Goal: Register for event/course

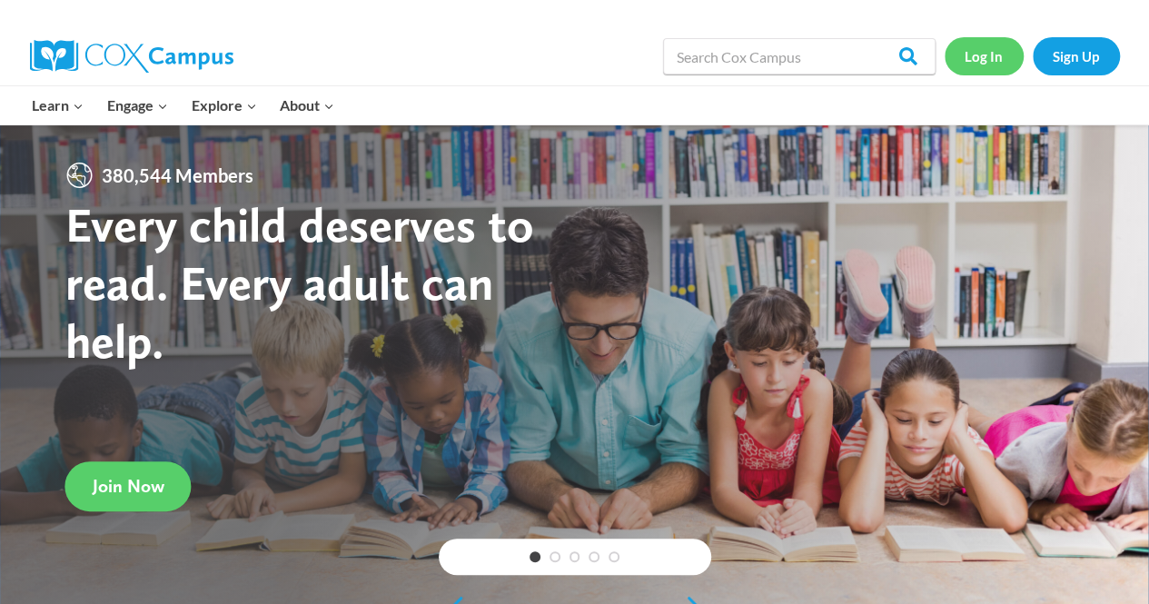
click at [990, 57] on link "Log In" at bounding box center [983, 55] width 79 height 37
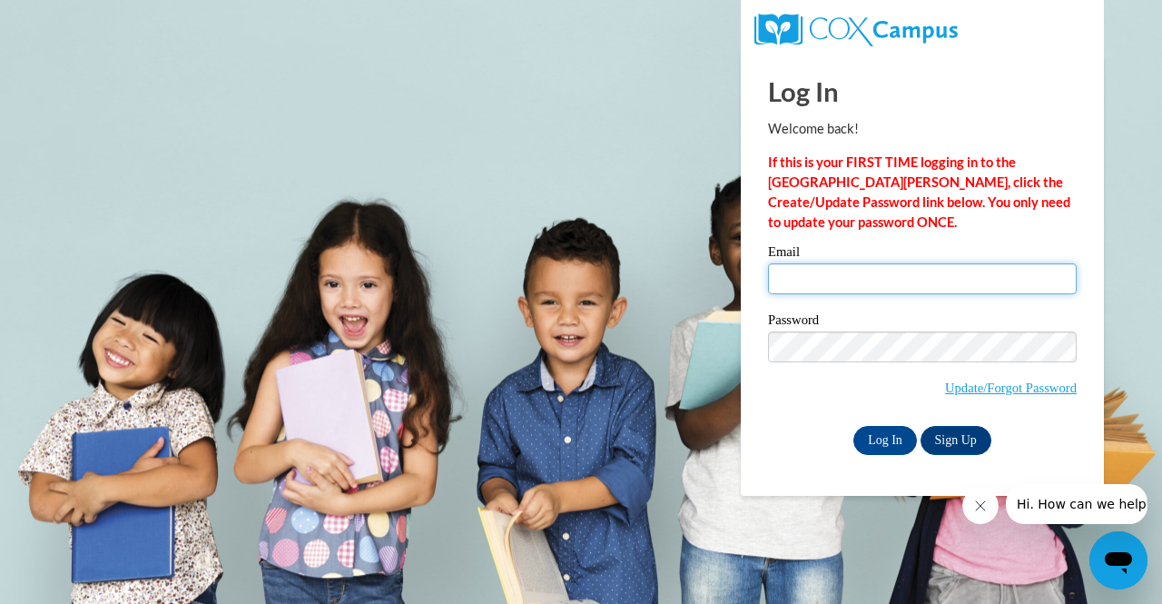
click at [870, 271] on input "Email" at bounding box center [922, 278] width 309 height 31
type input "[EMAIL_ADDRESS][DOMAIN_NAME]"
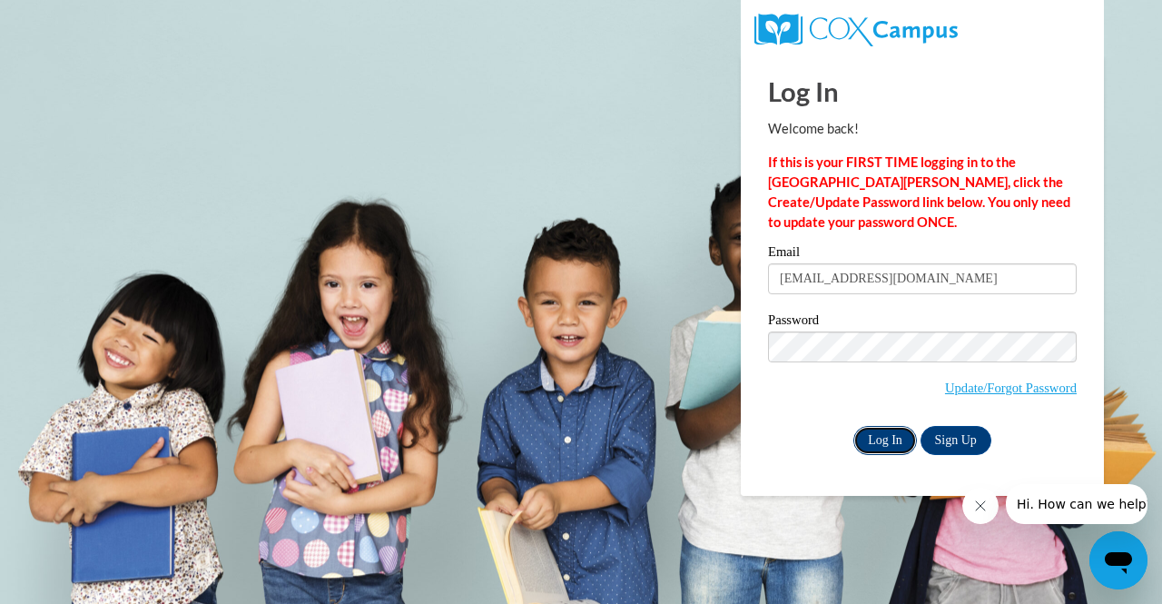
click at [892, 437] on input "Log In" at bounding box center [885, 440] width 64 height 29
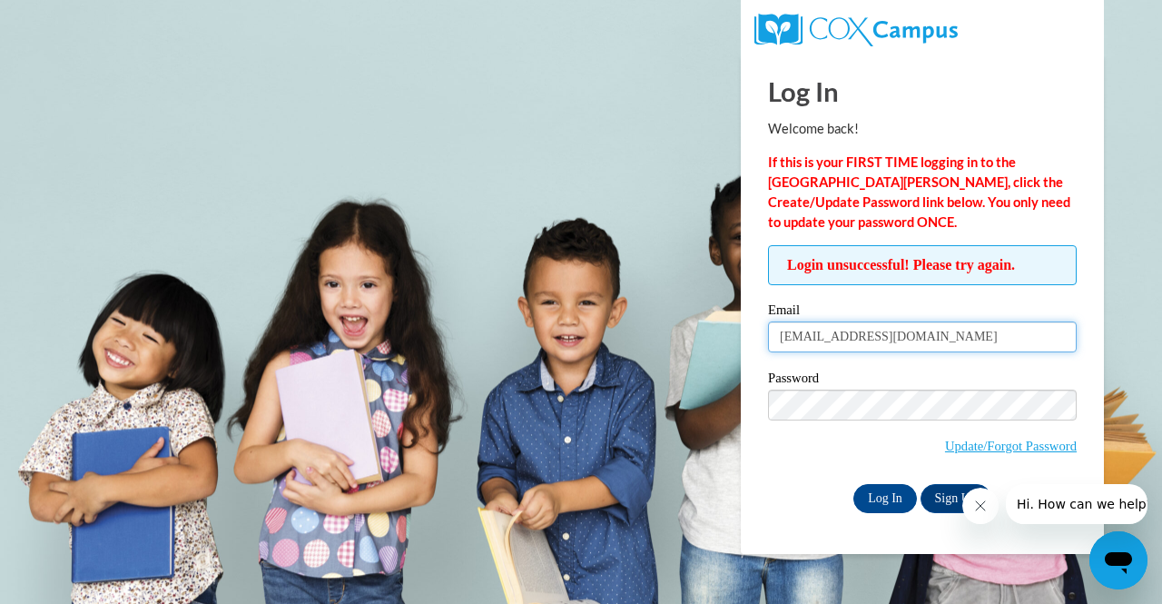
click at [965, 342] on input "[EMAIL_ADDRESS][DOMAIN_NAME]" at bounding box center [922, 336] width 309 height 31
type input "a"
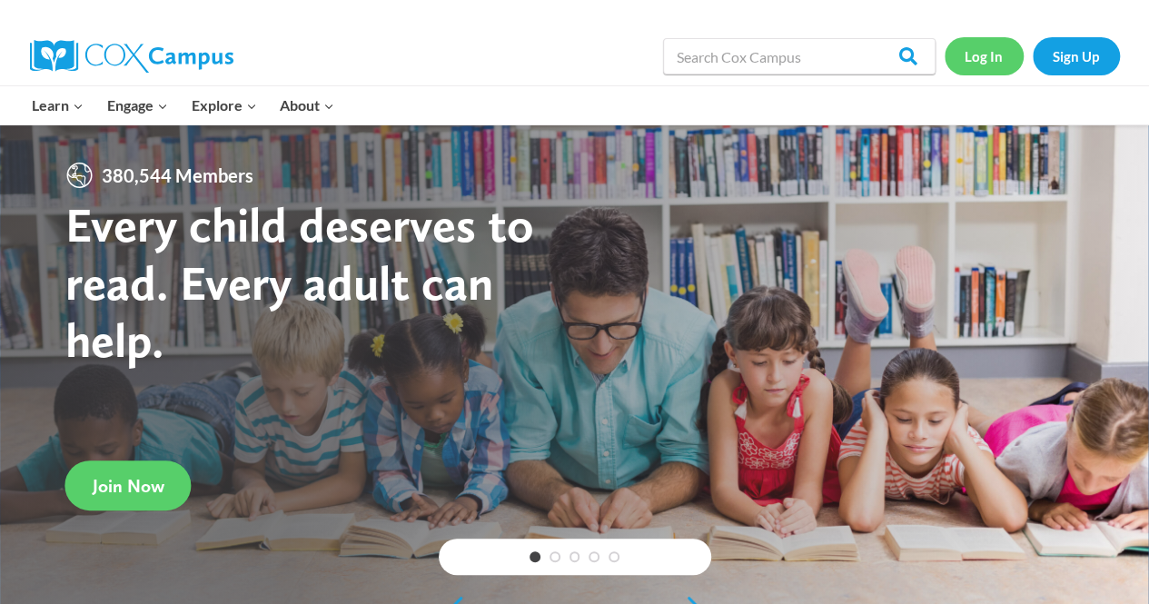
click at [975, 59] on link "Log In" at bounding box center [983, 55] width 79 height 37
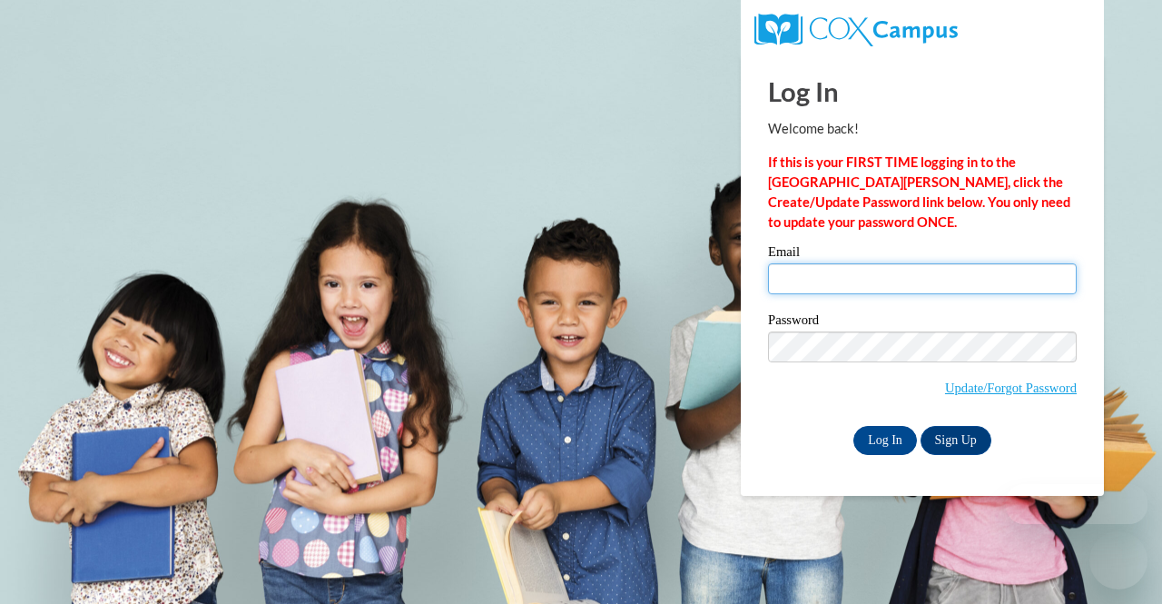
drag, startPoint x: 0, startPoint y: 0, endPoint x: 803, endPoint y: 276, distance: 848.8
click at [803, 276] on input "Email" at bounding box center [922, 278] width 309 height 31
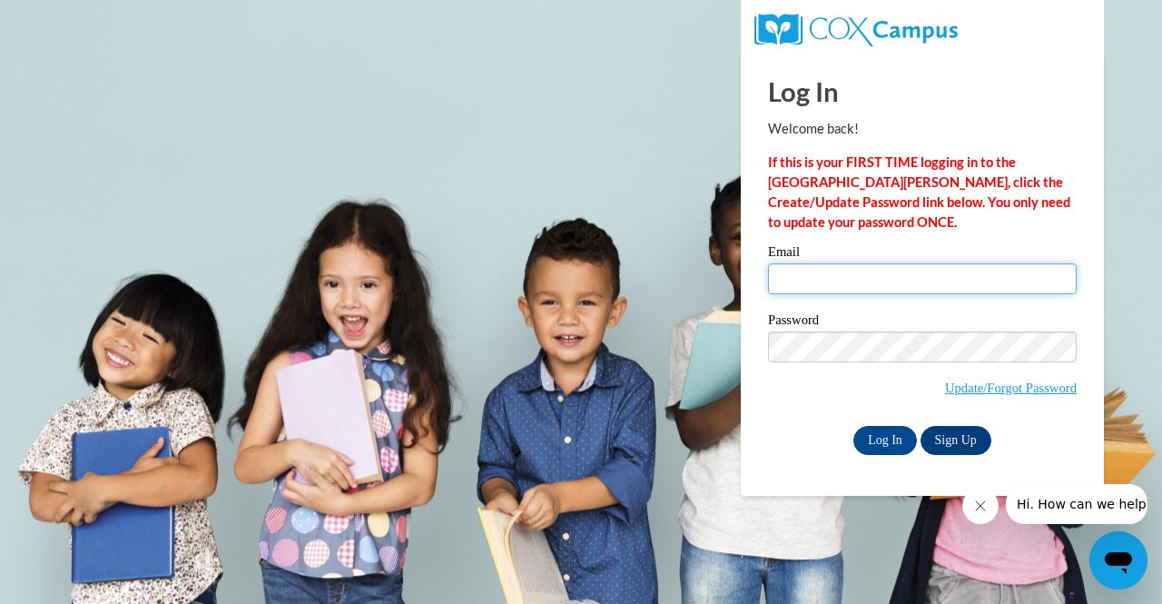
type input "[EMAIL_ADDRESS][DOMAIN_NAME]"
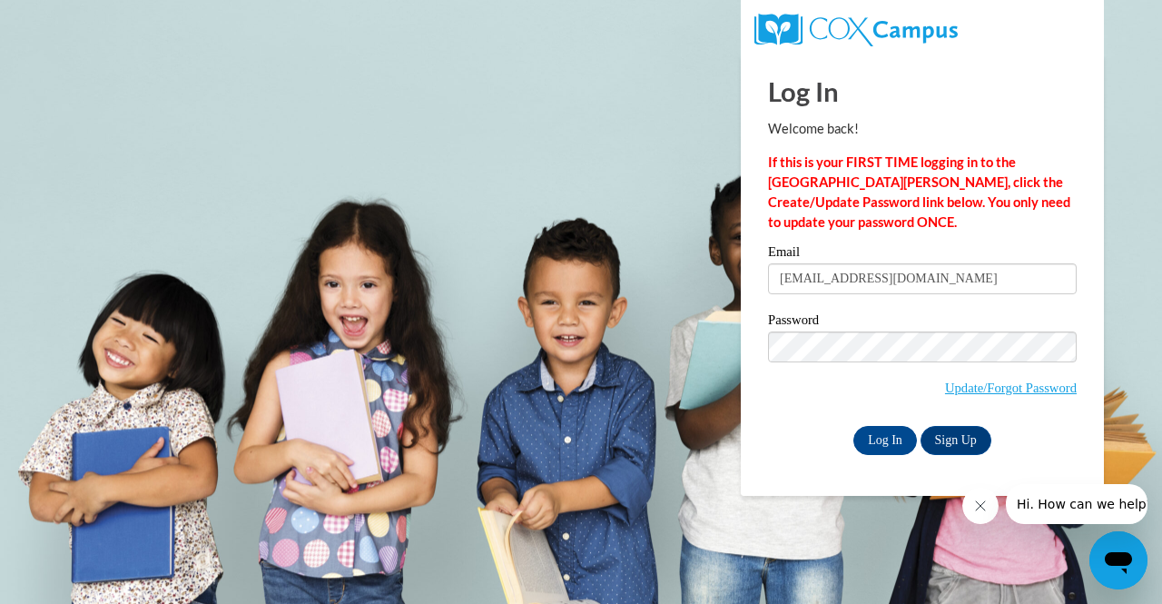
click at [764, 464] on div "Log In Welcome back! If this is your FIRST TIME logging in to the NEW Cox Campu…" at bounding box center [922, 274] width 390 height 441
click at [975, 386] on link "Update/Forgot Password" at bounding box center [1011, 387] width 132 height 15
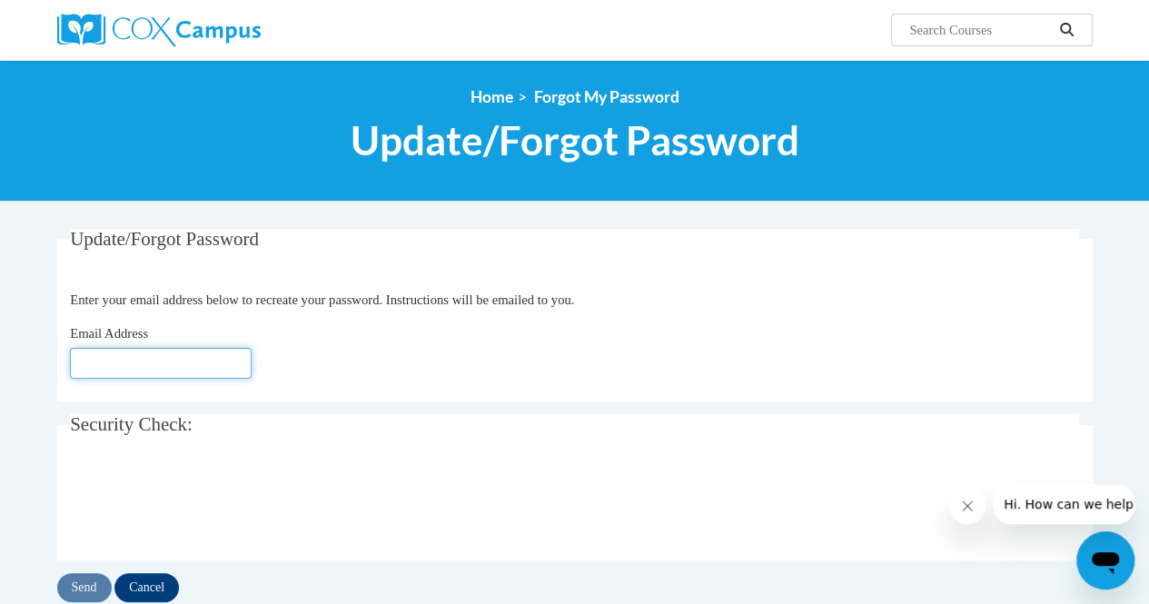
click at [184, 360] on input "Email Address" at bounding box center [161, 363] width 182 height 31
type input "[EMAIL_ADDRESS][DOMAIN_NAME]"
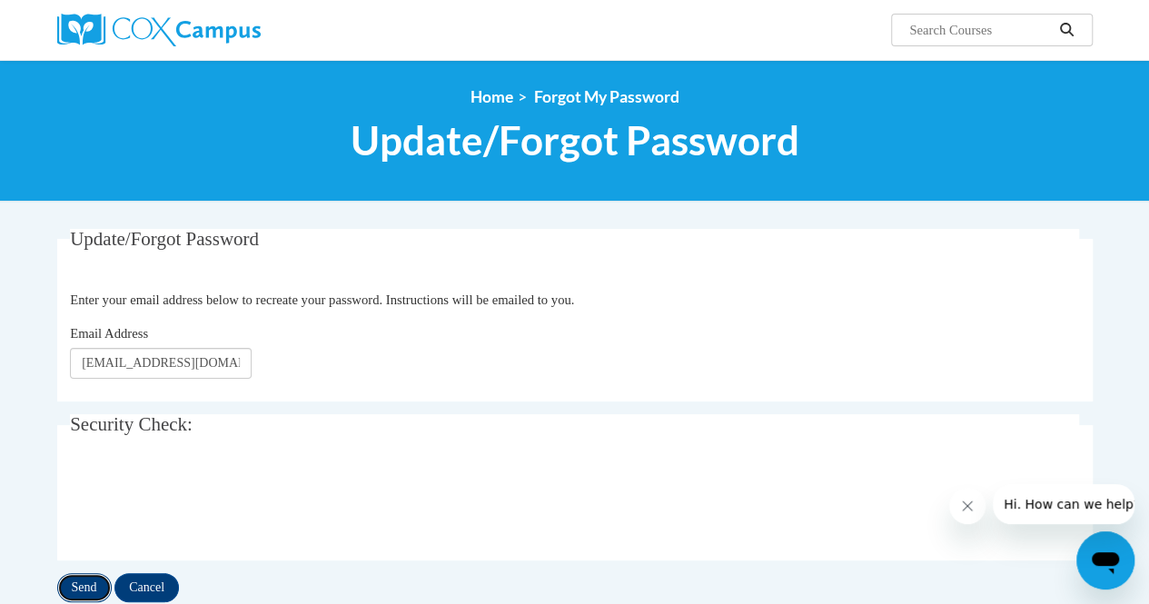
click at [84, 578] on input "Send" at bounding box center [84, 587] width 54 height 29
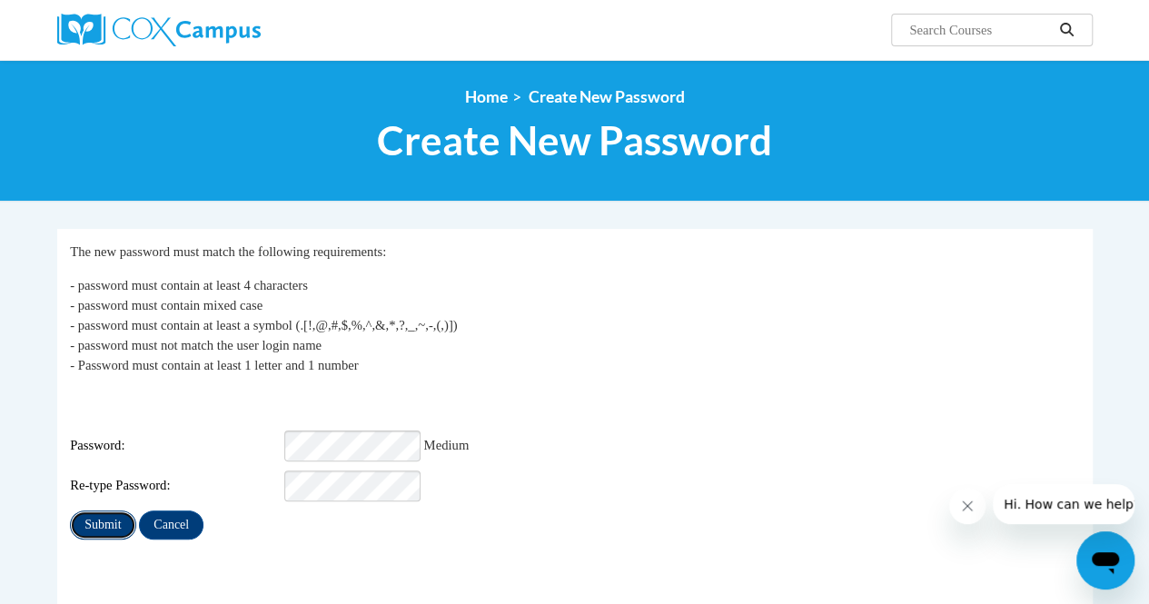
click at [96, 511] on input "Submit" at bounding box center [102, 524] width 65 height 29
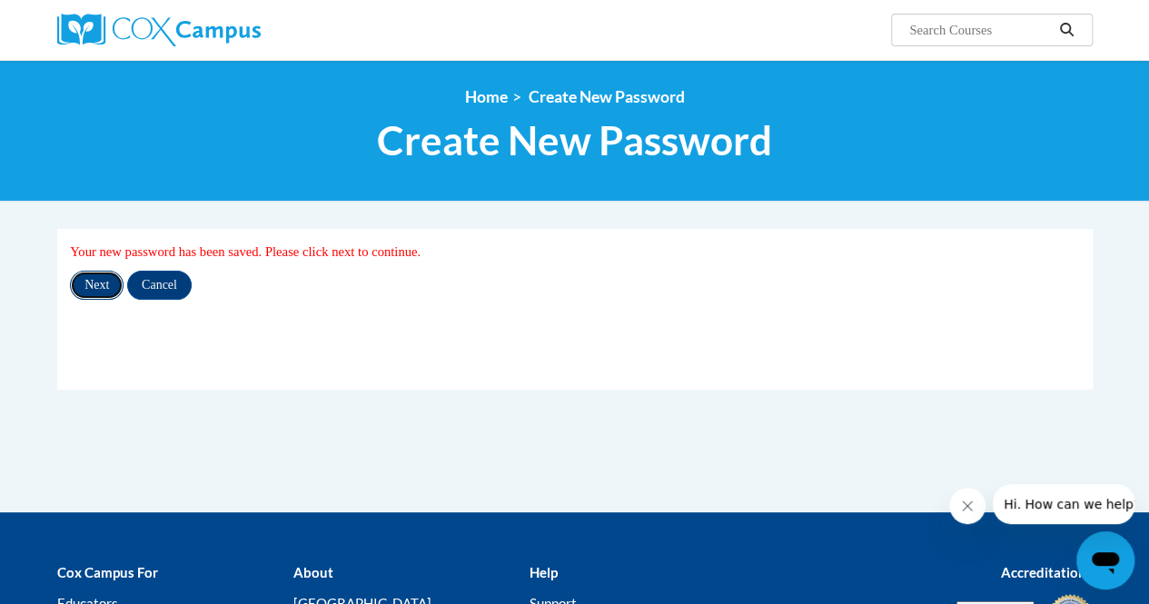
click at [95, 279] on input "Next" at bounding box center [97, 285] width 54 height 29
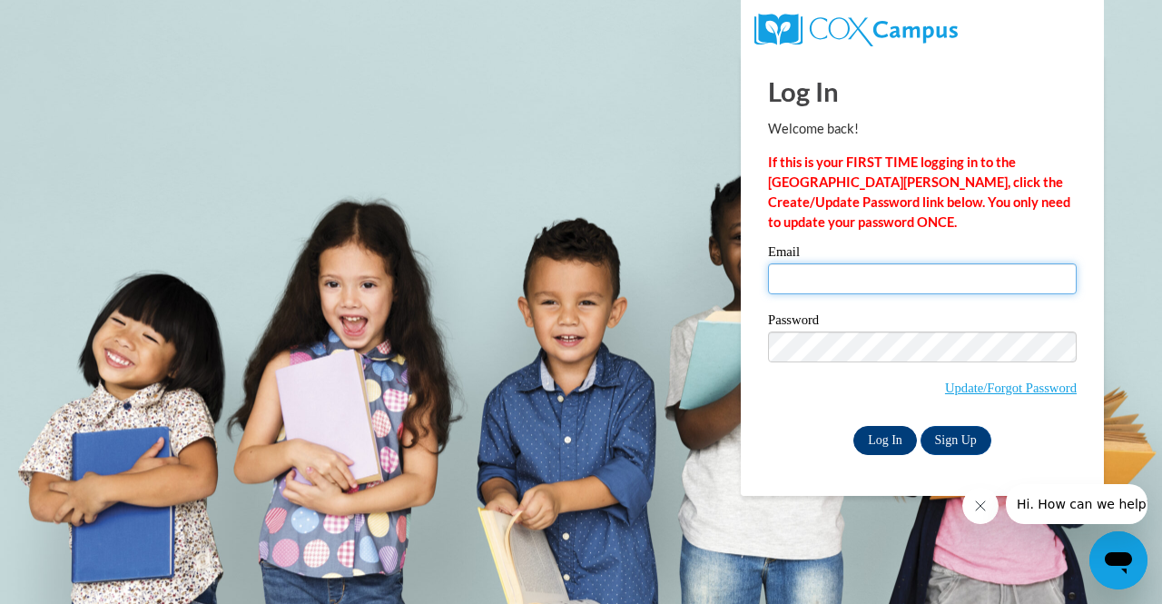
type input "[EMAIL_ADDRESS][DOMAIN_NAME]"
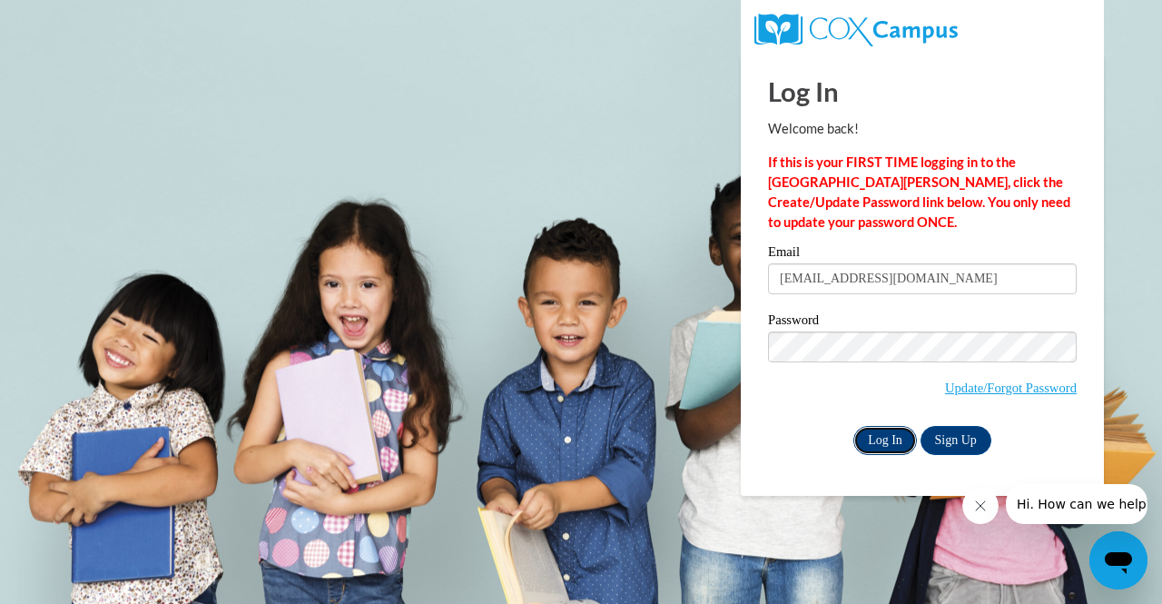
click at [895, 432] on input "Log In" at bounding box center [885, 440] width 64 height 29
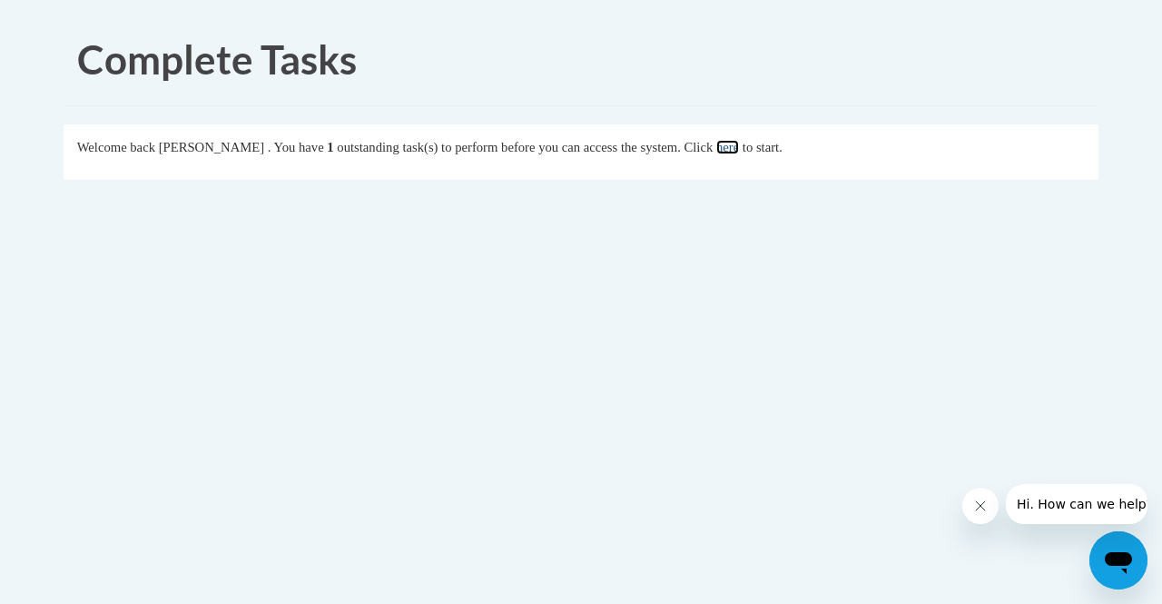
click at [739, 151] on link "here" at bounding box center [727, 147] width 23 height 15
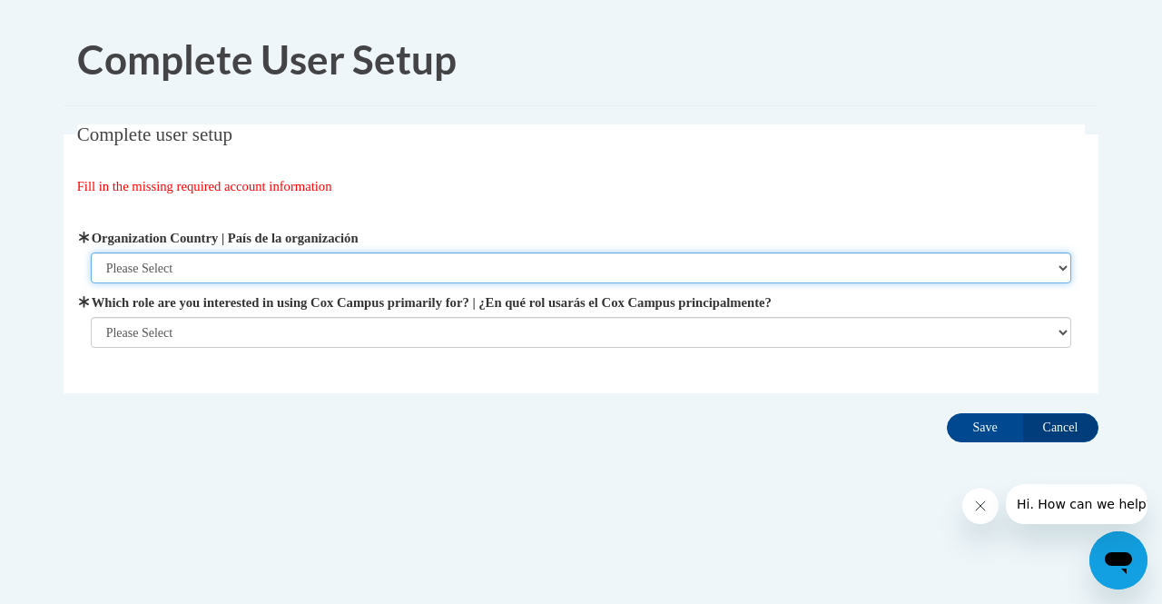
click at [436, 271] on select "Please Select United States | Estados Unidos Outside of the United States | Fue…" at bounding box center [581, 267] width 981 height 31
select select "ad49bcad-a171-4b2e-b99c-48b446064914"
click at [91, 252] on select "Please Select United States | Estados Unidos Outside of the United States | Fue…" at bounding box center [581, 267] width 981 height 31
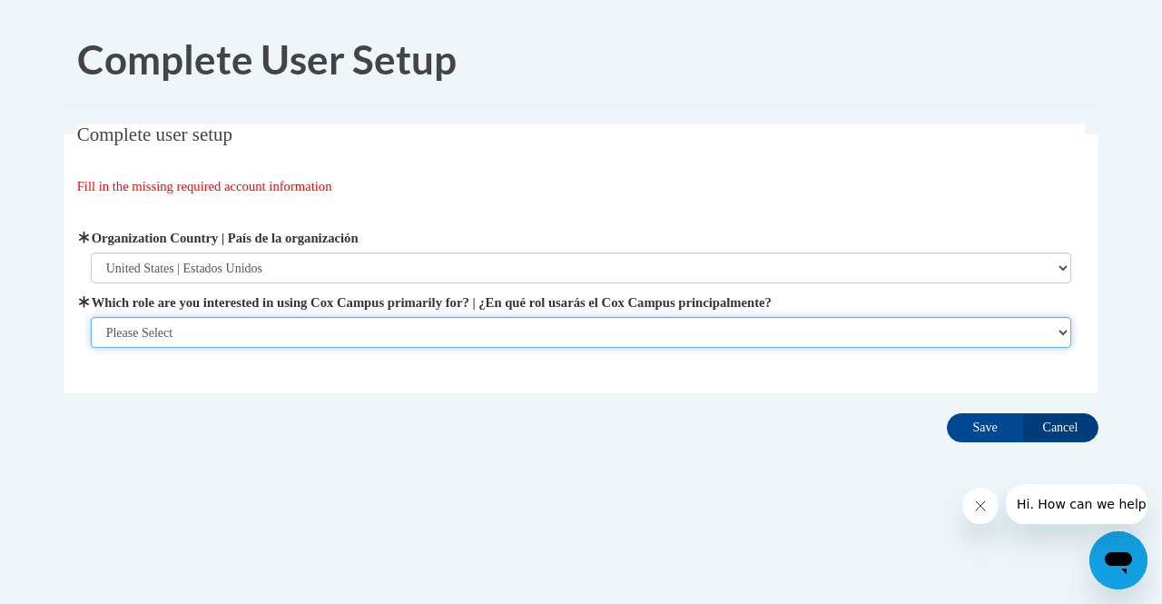
click at [420, 321] on select "Please Select College/University | Colegio/Universidad Community/Nonprofit Part…" at bounding box center [581, 332] width 981 height 31
select select "fbf2d438-af2f-41f8-98f1-81c410e29de3"
click at [91, 348] on select "Please Select College/University | Colegio/Universidad Community/Nonprofit Part…" at bounding box center [581, 332] width 981 height 31
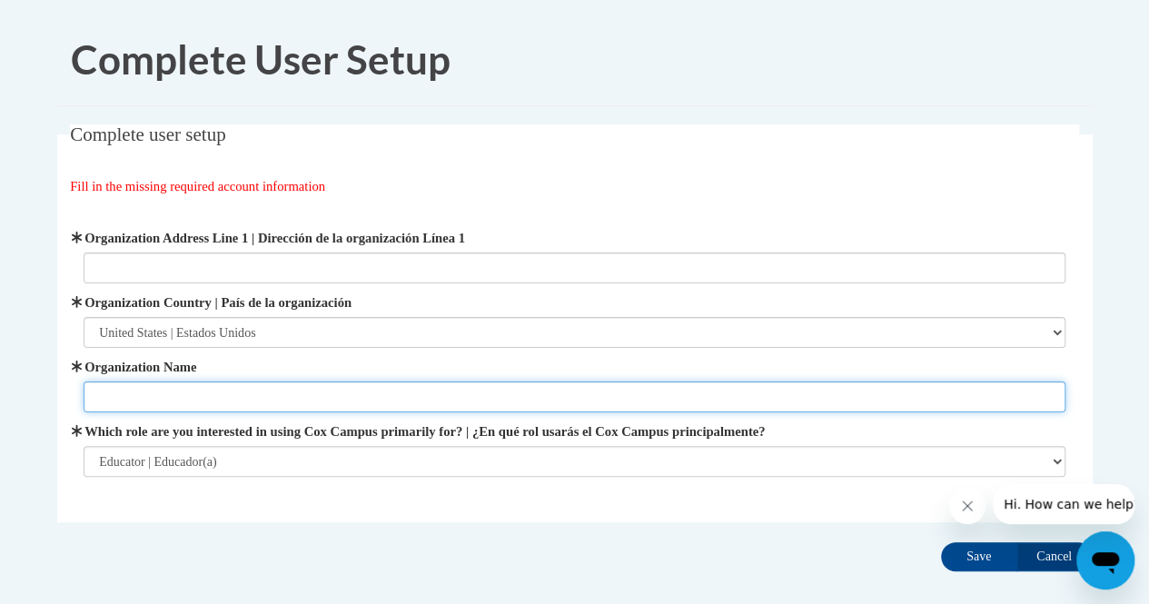
click at [564, 402] on input "Organization Name" at bounding box center [574, 396] width 981 height 31
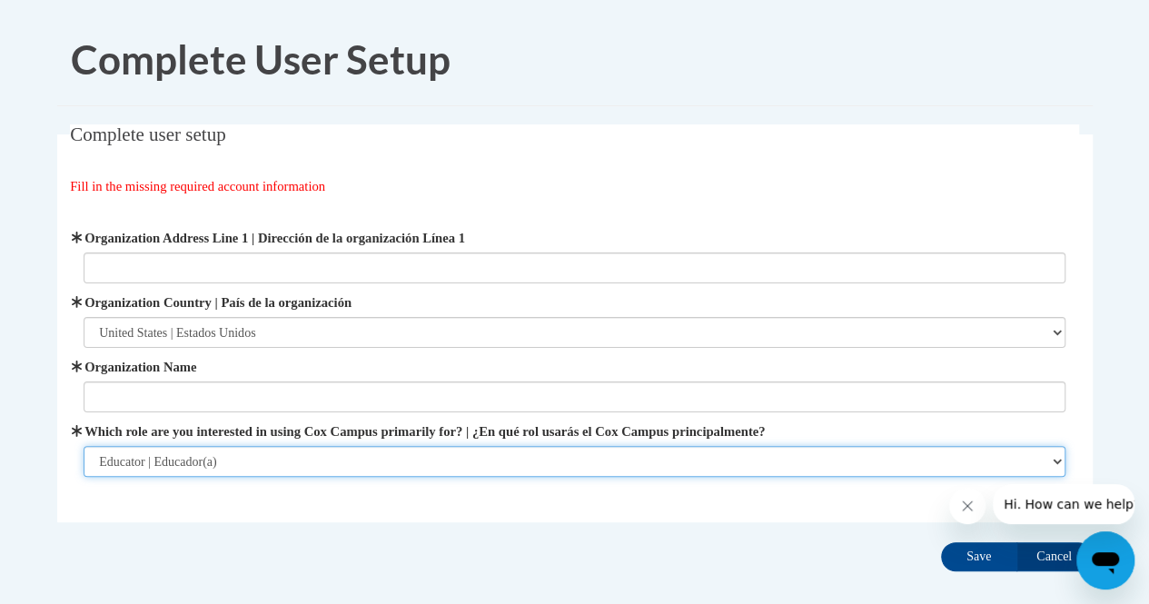
click at [672, 456] on select "Please Select College/University | Colegio/Universidad Community/Nonprofit Part…" at bounding box center [574, 461] width 981 height 31
click at [84, 446] on select "Please Select College/University | Colegio/Universidad Community/Nonprofit Part…" at bounding box center [574, 461] width 981 height 31
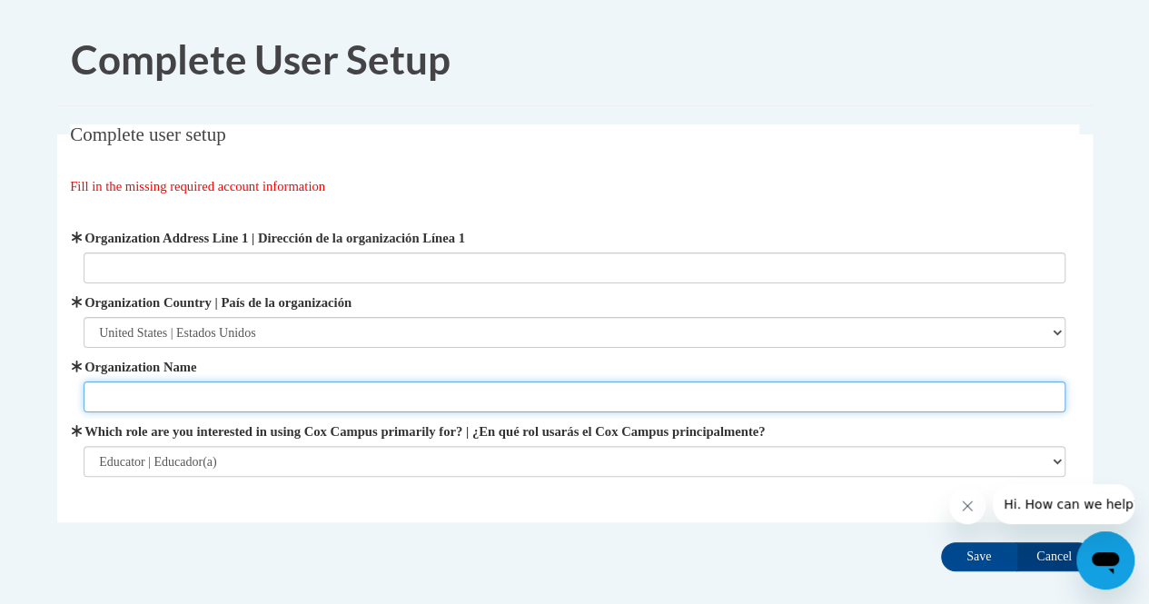
click at [576, 397] on input "Organization Name" at bounding box center [574, 396] width 981 height 31
type input "KIPP Vision Primary"
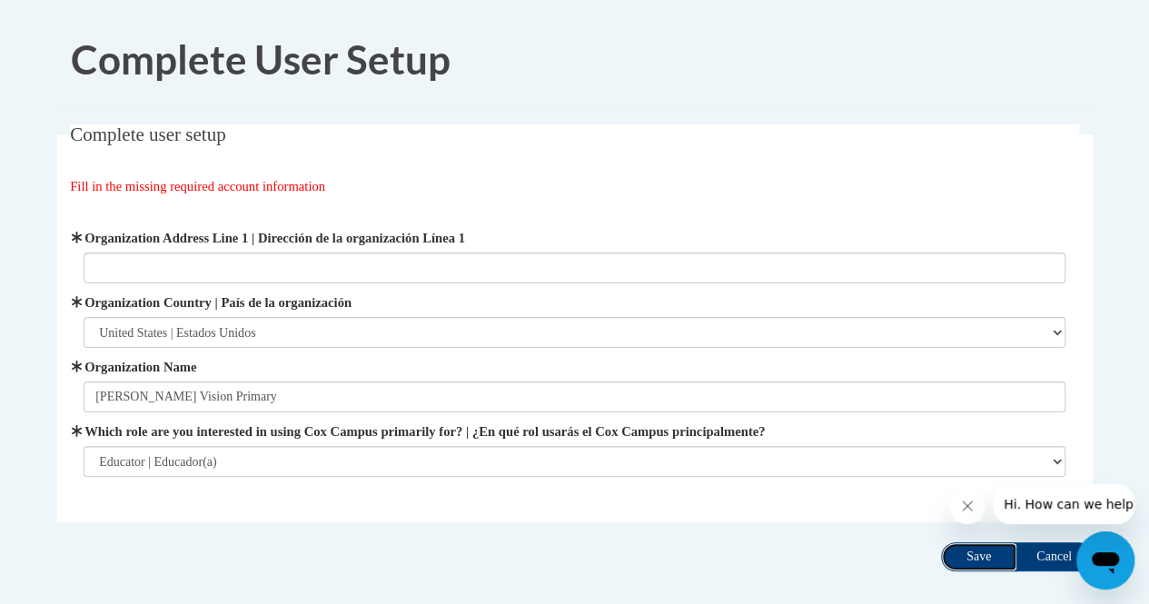
click at [981, 554] on input "Save" at bounding box center [979, 556] width 76 height 29
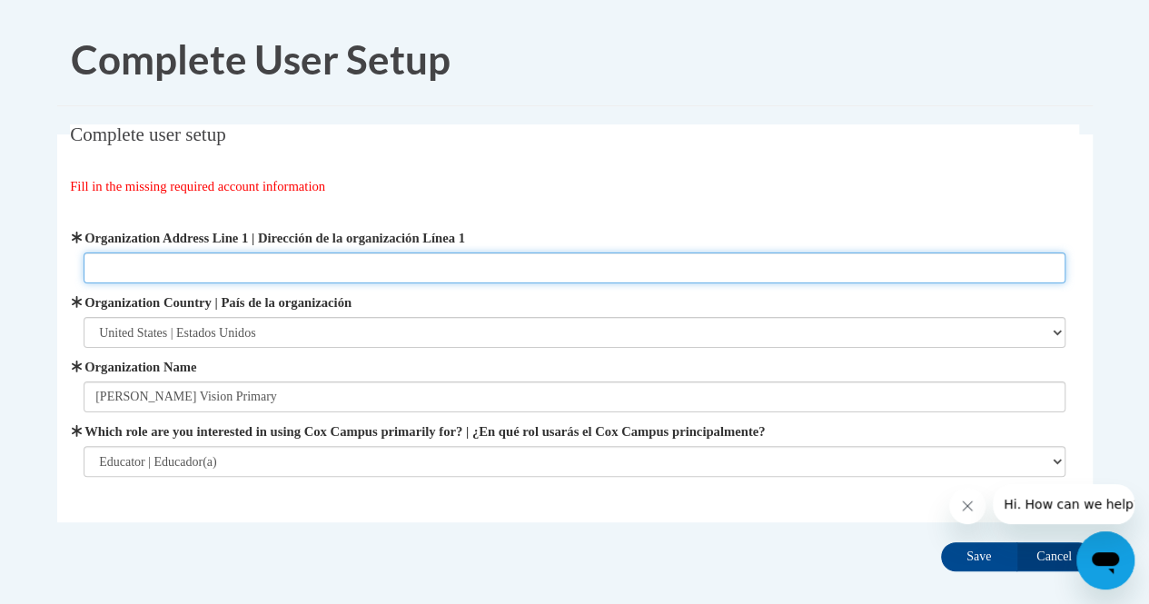
click at [347, 254] on input "Organization Address Line 1 | Dirección de la organización Línea 1" at bounding box center [574, 267] width 981 height 31
type input "660 McWilliams St."
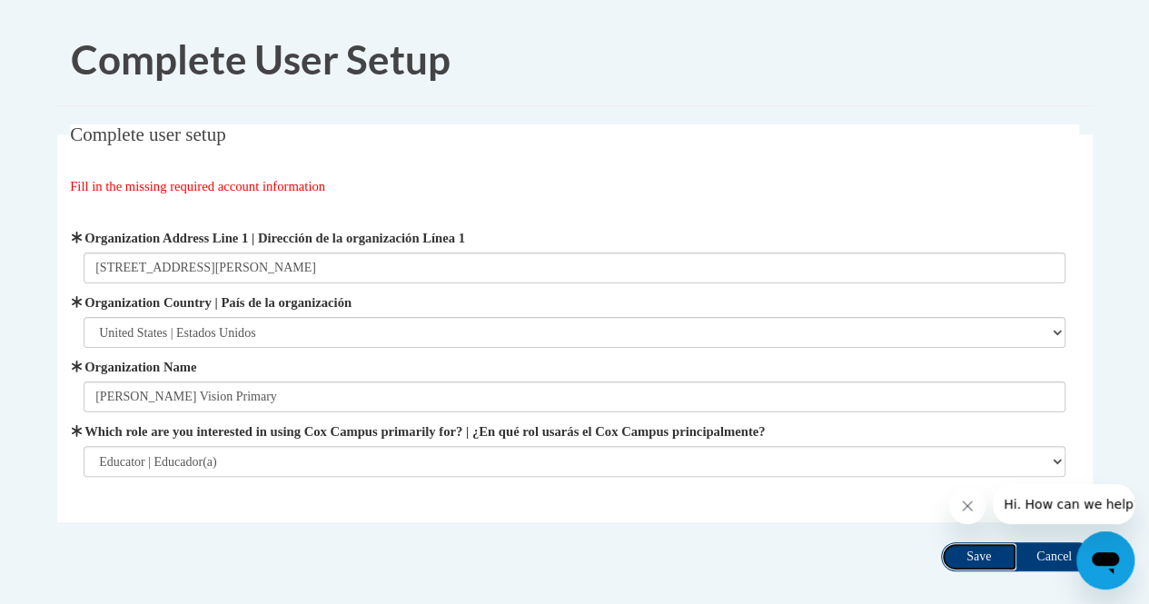
click at [971, 561] on input "Save" at bounding box center [979, 556] width 76 height 29
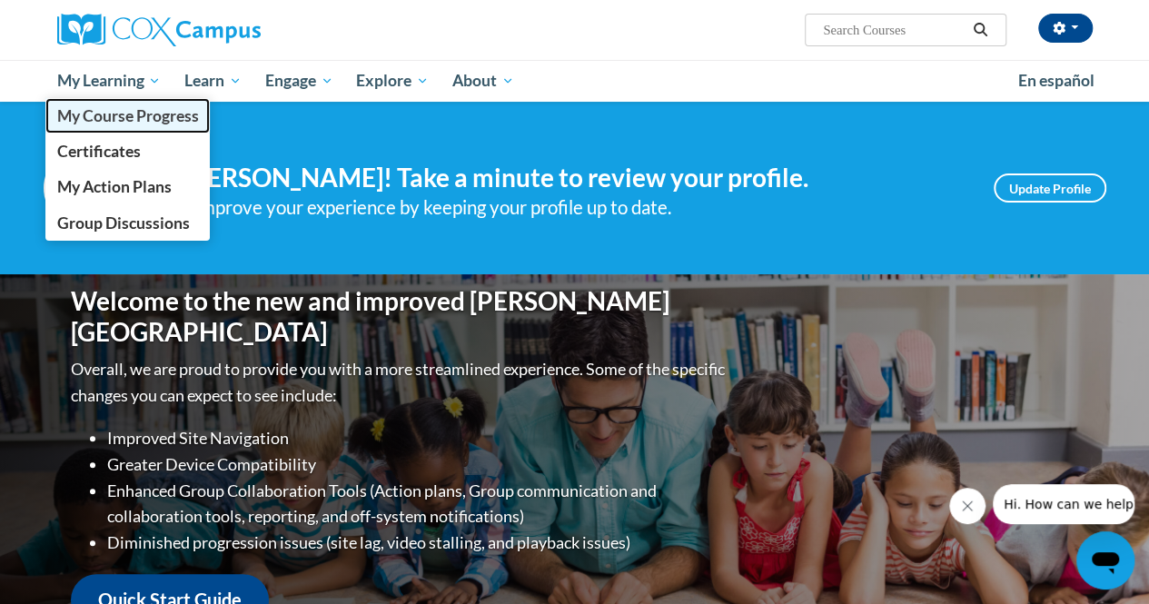
click at [146, 114] on span "My Course Progress" at bounding box center [127, 115] width 142 height 19
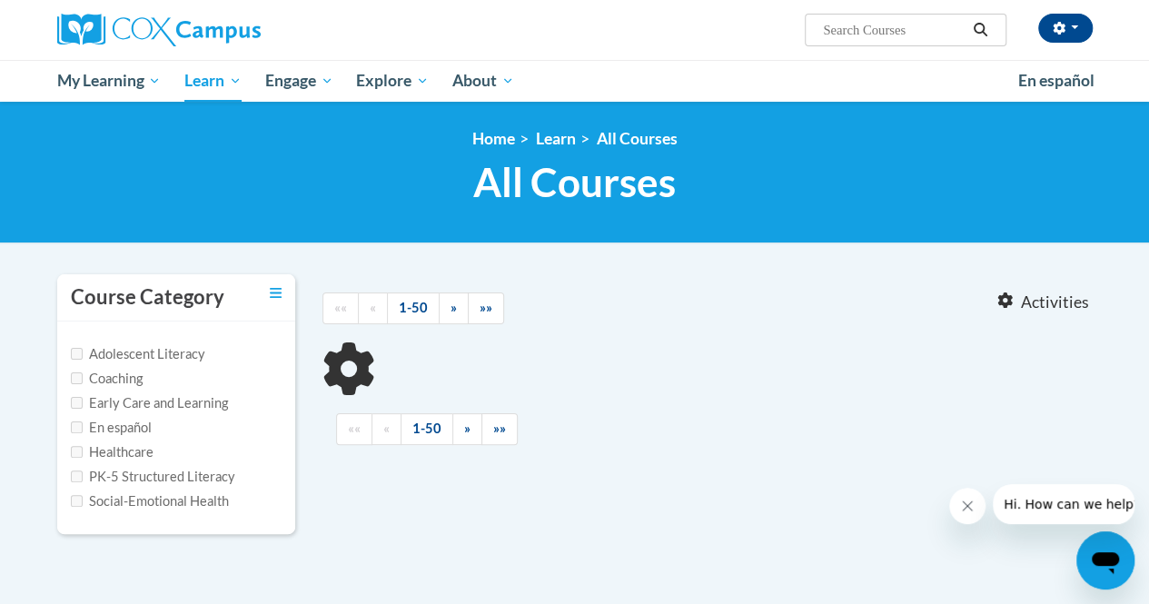
type input "Response to Intervention"
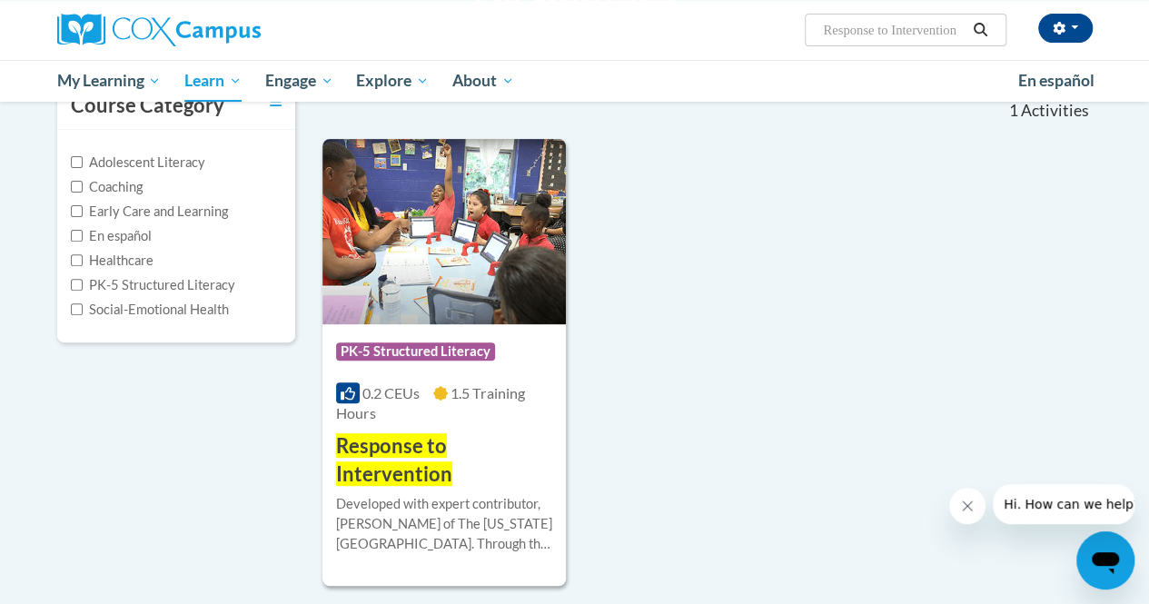
scroll to position [362, 0]
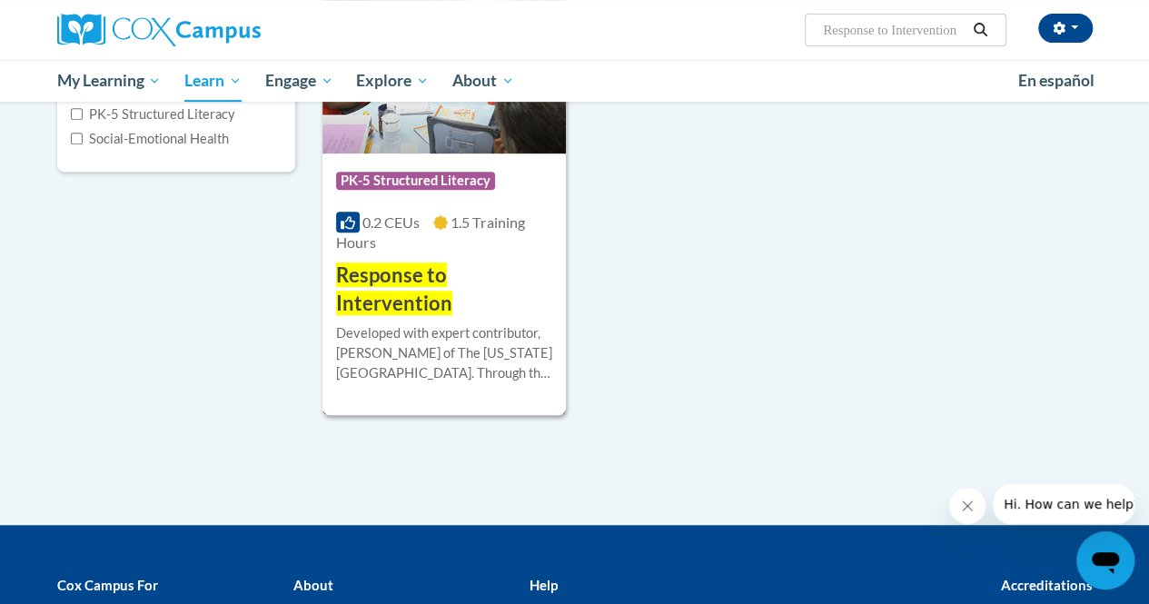
click at [468, 288] on h3 "Response to Intervention" at bounding box center [444, 289] width 216 height 56
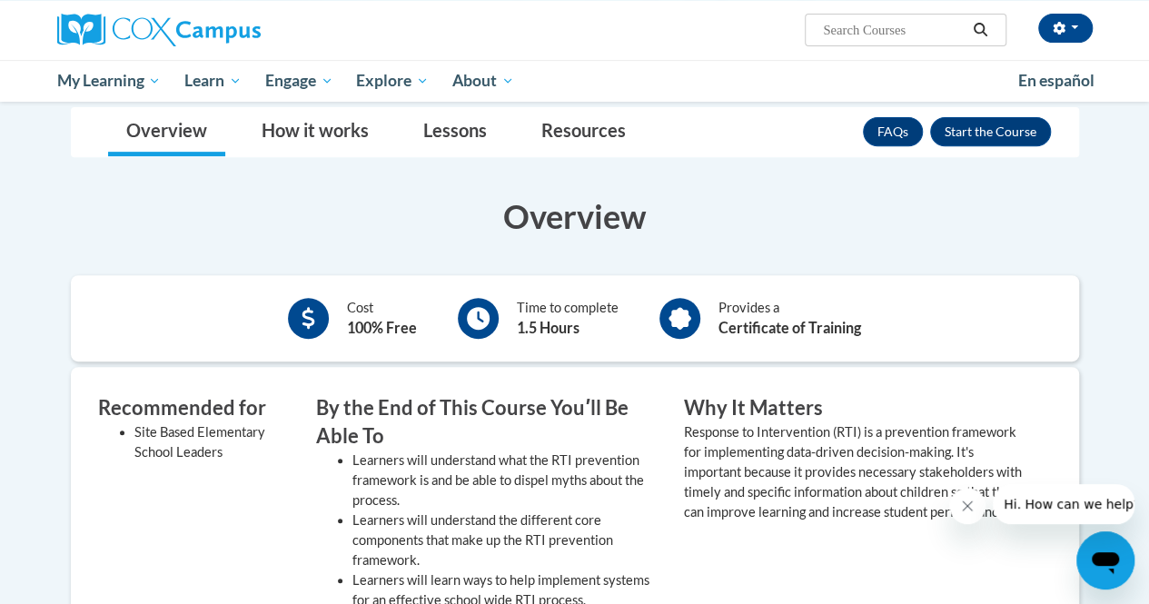
scroll to position [275, 0]
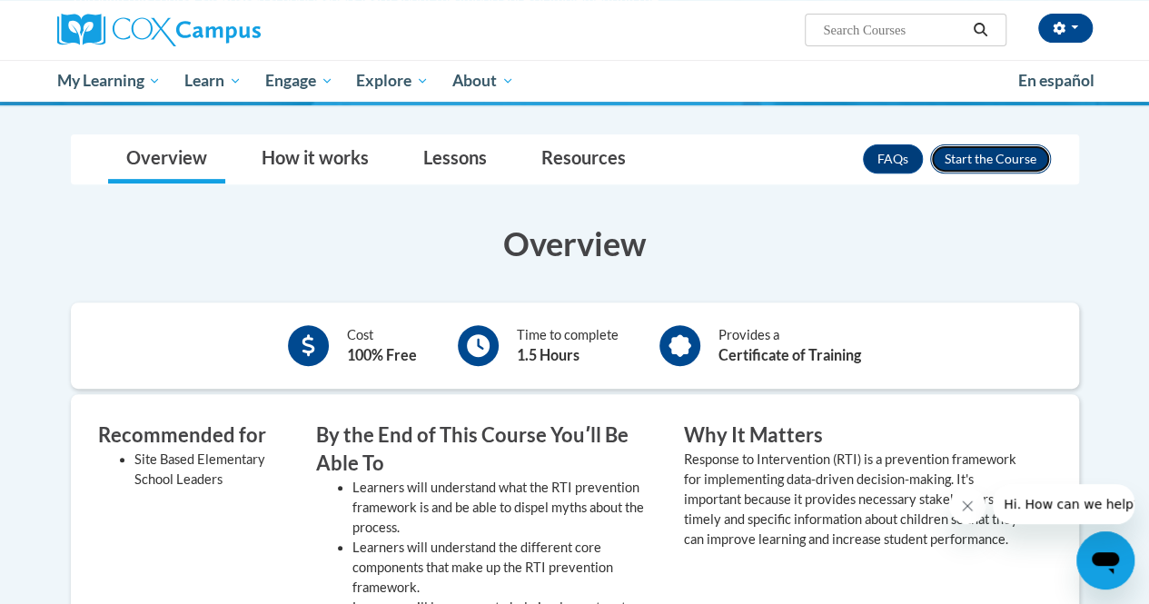
click at [1017, 157] on button "Enroll" at bounding box center [990, 158] width 121 height 29
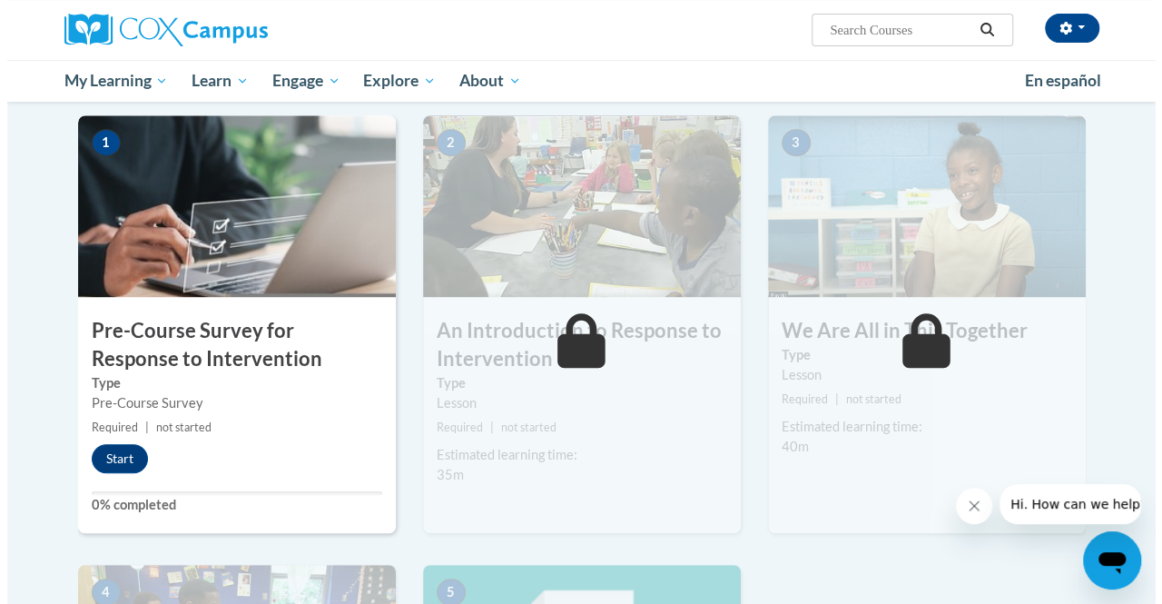
scroll to position [367, 0]
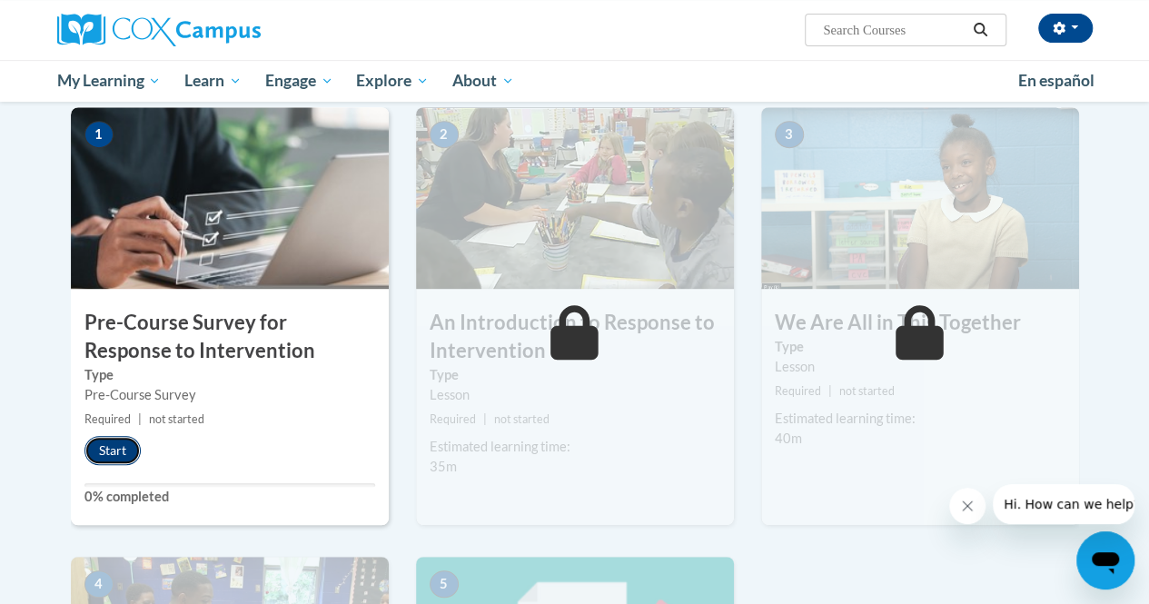
click at [104, 452] on button "Start" at bounding box center [112, 450] width 56 height 29
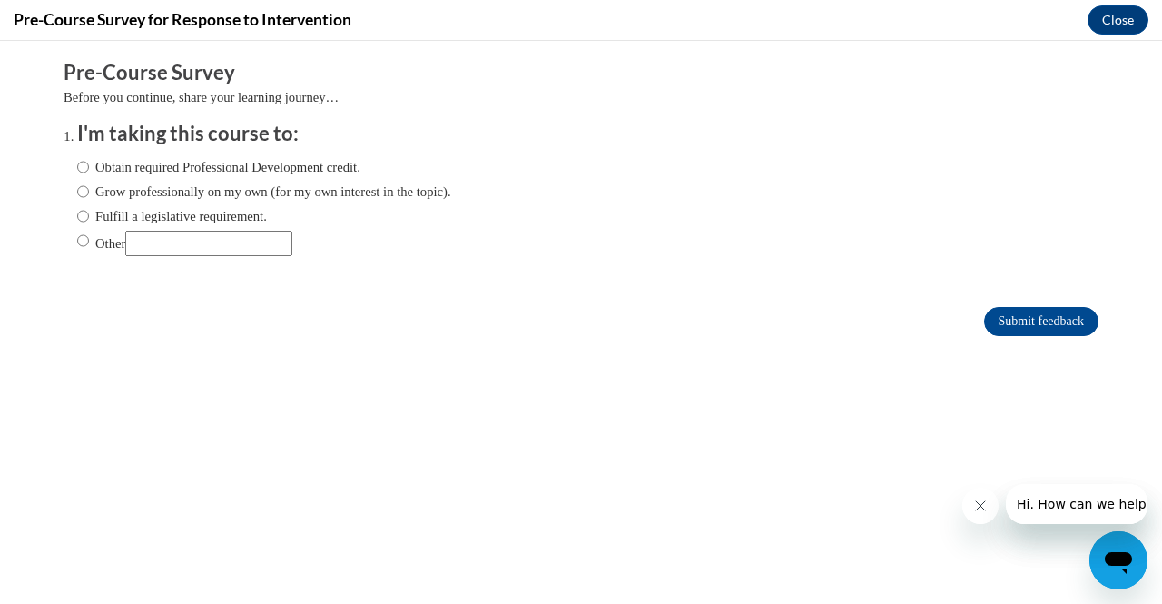
scroll to position [0, 0]
click at [77, 167] on input "Obtain required Professional Development credit." at bounding box center [83, 167] width 12 height 20
radio input "true"
click at [987, 318] on input "Submit feedback" at bounding box center [1041, 321] width 114 height 29
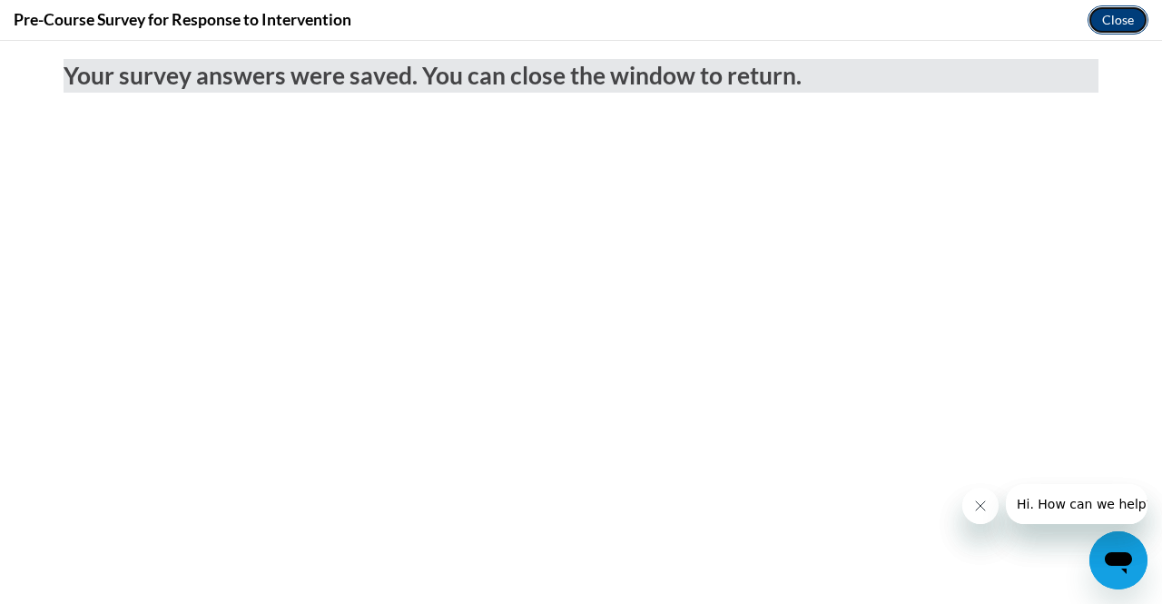
click at [1121, 15] on button "Close" at bounding box center [1118, 19] width 61 height 29
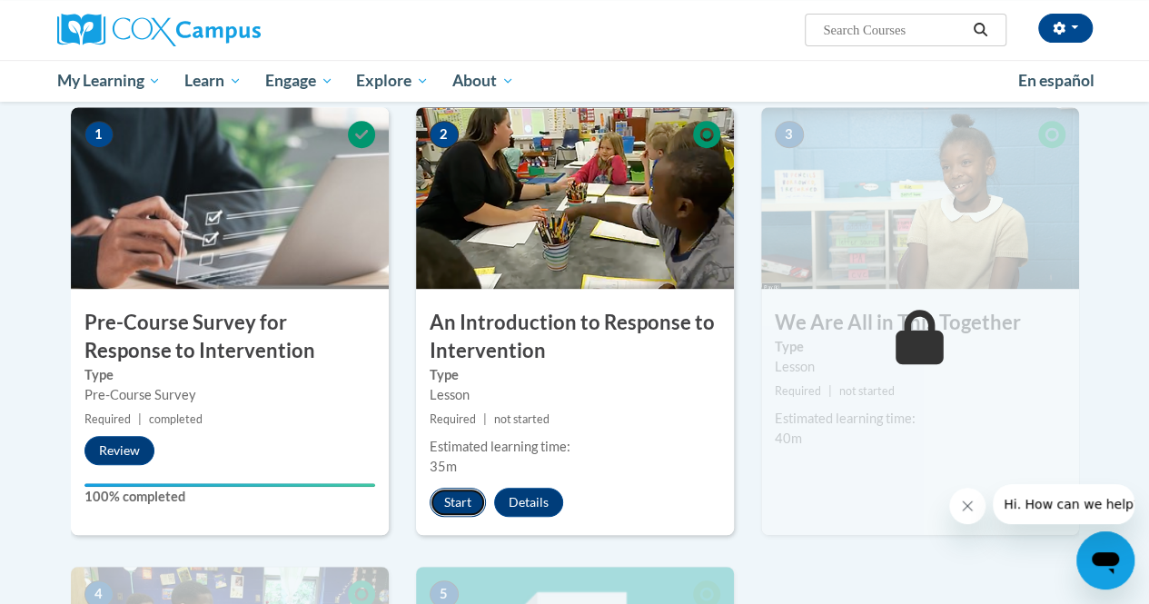
click at [458, 500] on button "Start" at bounding box center [457, 502] width 56 height 29
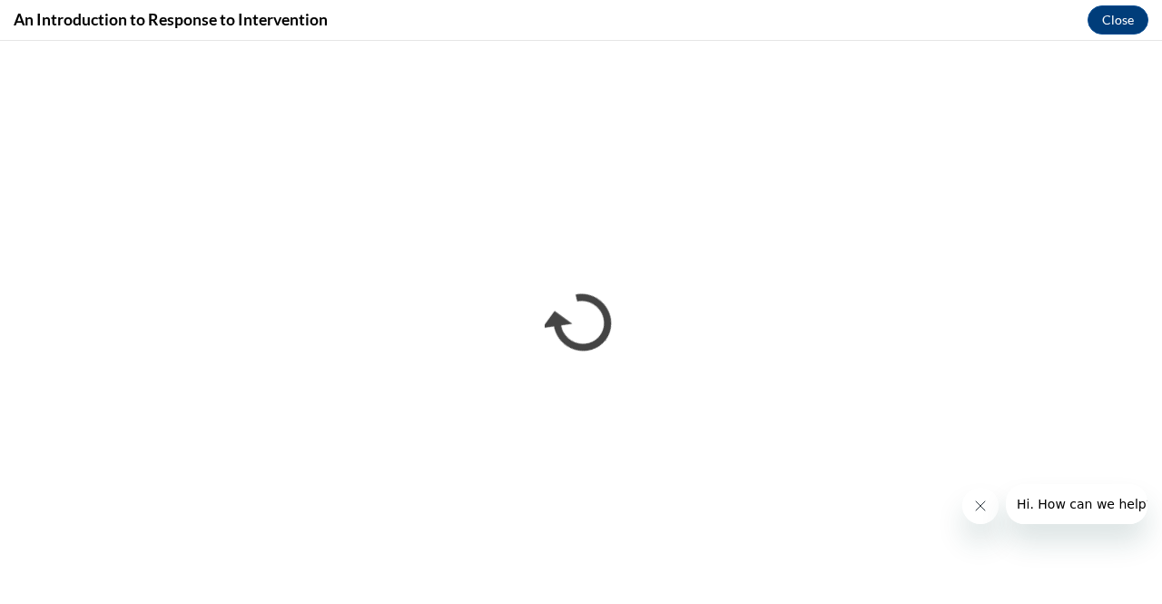
click at [978, 498] on icon "Close message from company" at bounding box center [979, 505] width 15 height 15
